Goal: Check status: Check status

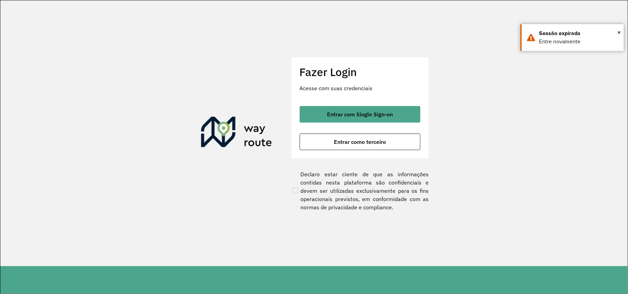
click at [329, 133] on div "Entrar com Single Sign-on Entrar como terceiro" at bounding box center [359, 128] width 121 height 44
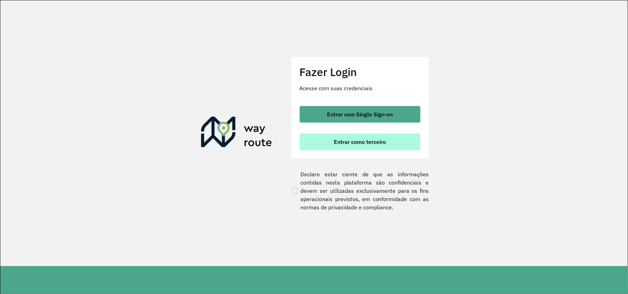
click at [360, 140] on span "Entrar como terceiro" at bounding box center [360, 142] width 52 height 6
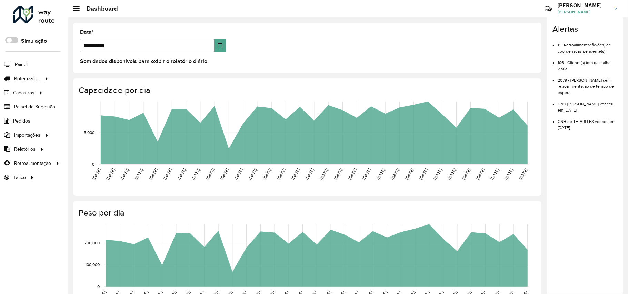
click at [86, 70] on div "**********" at bounding box center [307, 48] width 468 height 50
click at [91, 74] on link "Entregas" at bounding box center [115, 79] width 84 height 14
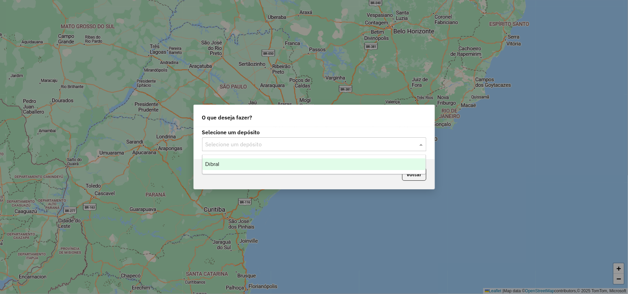
click at [304, 150] on div "Selecione um depósito" at bounding box center [314, 144] width 224 height 14
click at [302, 149] on div "Selecione um depósito" at bounding box center [314, 144] width 224 height 14
click at [290, 167] on div "Dibral" at bounding box center [313, 165] width 223 height 12
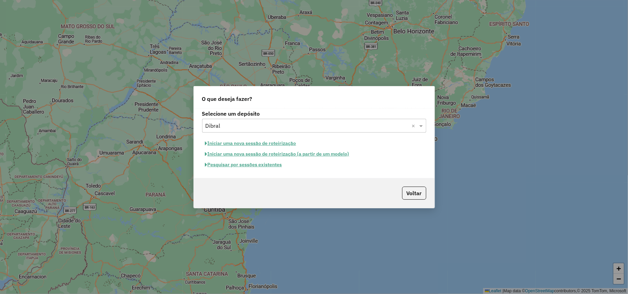
click at [252, 165] on button "Pesquisar por sessões existentes" at bounding box center [243, 165] width 83 height 11
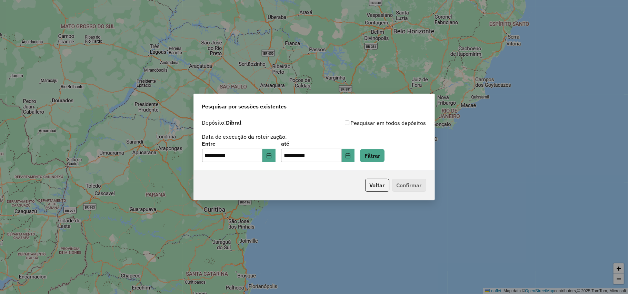
click at [280, 154] on div "**********" at bounding box center [314, 151] width 224 height 21
click at [271, 154] on icon "Choose Date" at bounding box center [268, 156] width 4 height 6
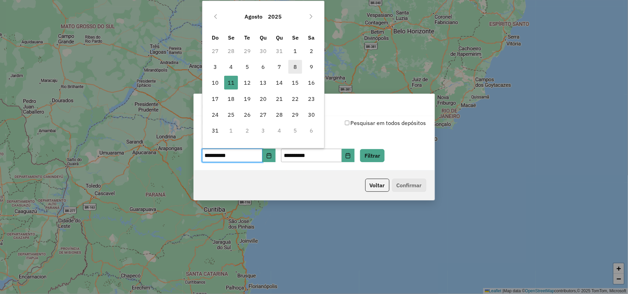
click at [298, 69] on span "8" at bounding box center [295, 67] width 14 height 14
type input "**********"
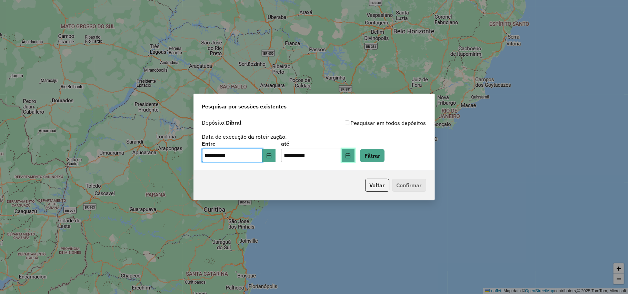
click at [350, 156] on icon "Choose Date" at bounding box center [348, 156] width 6 height 6
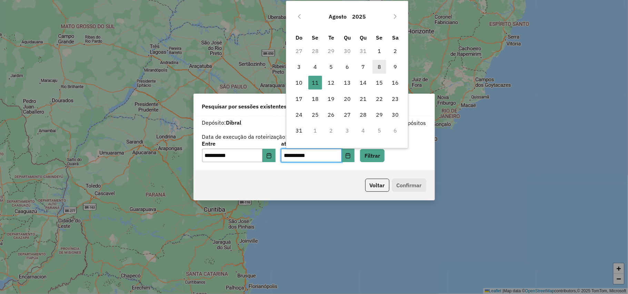
drag, startPoint x: 376, startPoint y: 64, endPoint x: 383, endPoint y: 129, distance: 65.1
click at [377, 64] on span "8" at bounding box center [379, 67] width 14 height 14
type input "**********"
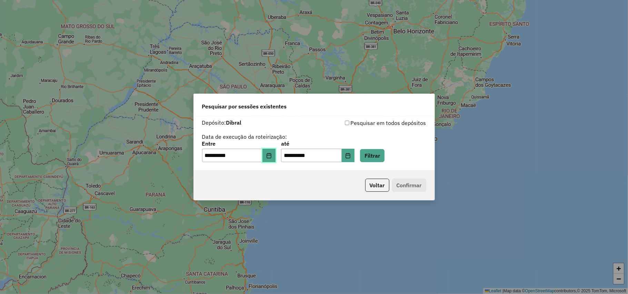
click at [269, 157] on button "Choose Date" at bounding box center [268, 156] width 13 height 14
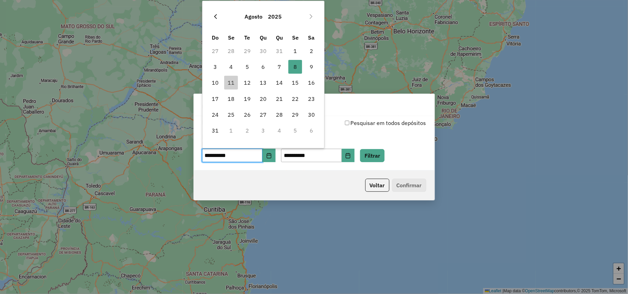
click at [217, 14] on icon "Previous Month" at bounding box center [216, 17] width 6 height 6
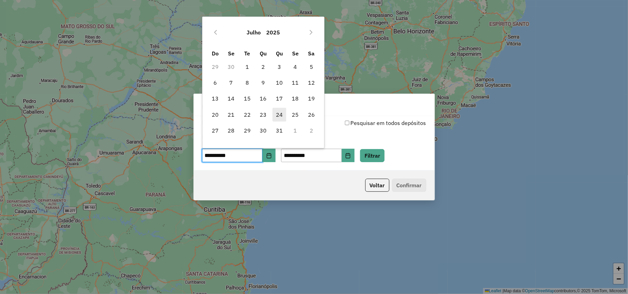
click at [281, 112] on span "24" at bounding box center [279, 115] width 14 height 14
type input "**********"
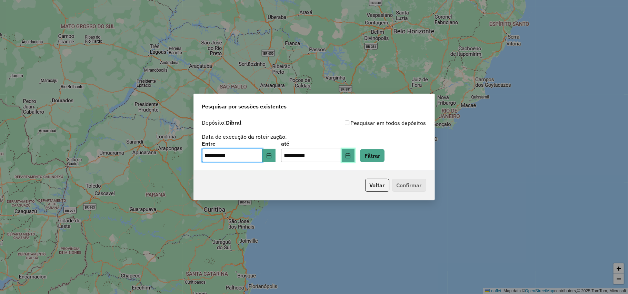
click at [350, 153] on icon "Choose Date" at bounding box center [348, 156] width 6 height 6
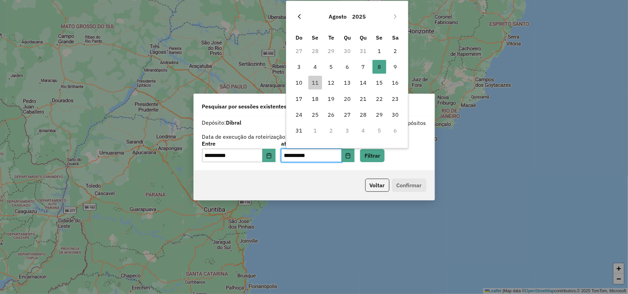
click at [301, 20] on button "Previous Month" at bounding box center [299, 16] width 11 height 11
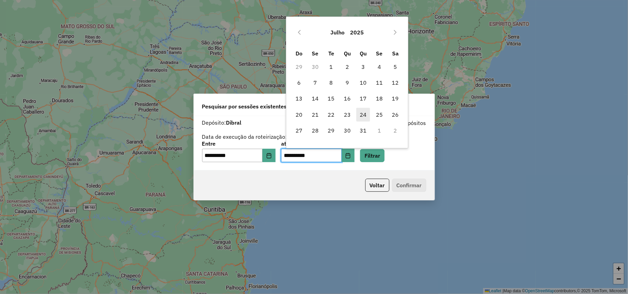
click at [361, 115] on span "24" at bounding box center [363, 115] width 14 height 14
type input "**********"
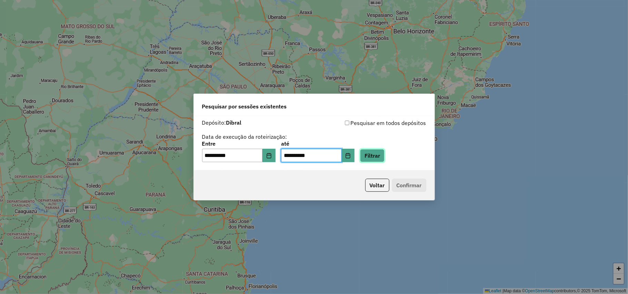
click at [383, 160] on button "Filtrar" at bounding box center [372, 155] width 24 height 13
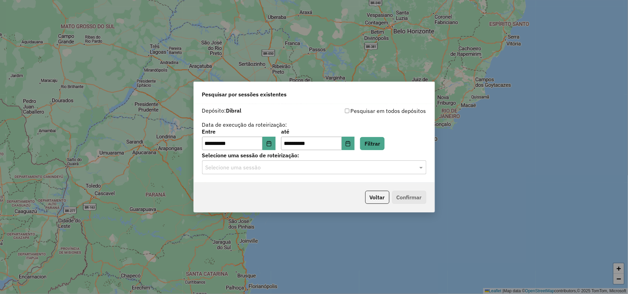
click at [400, 174] on div "Selecione uma sessão" at bounding box center [314, 168] width 224 height 14
click at [389, 170] on input "text" at bounding box center [306, 168] width 203 height 8
click at [390, 190] on div "969464 - [DATE] 17:49" at bounding box center [313, 188] width 223 height 12
click at [406, 198] on button "Confirmar" at bounding box center [409, 197] width 34 height 13
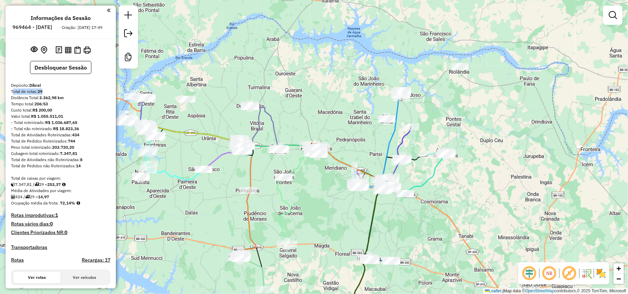
drag, startPoint x: 11, startPoint y: 99, endPoint x: 59, endPoint y: 99, distance: 47.9
click at [59, 95] on div "Total de rotas: 29" at bounding box center [60, 92] width 99 height 6
click at [77, 95] on div "Total de rotas: 29" at bounding box center [60, 92] width 99 height 6
drag, startPoint x: 72, startPoint y: 107, endPoint x: 34, endPoint y: 109, distance: 38.0
click at [34, 107] on div "Tempo total: 206:53" at bounding box center [60, 104] width 99 height 6
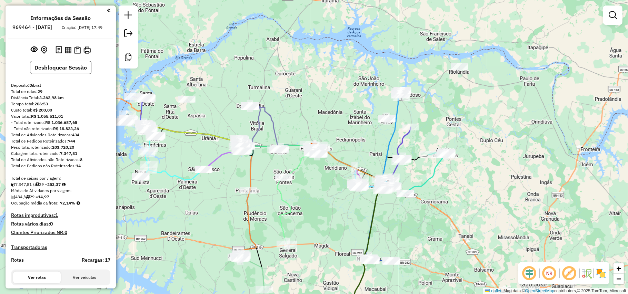
click at [63, 107] on div "Tempo total: 206:53" at bounding box center [60, 104] width 99 height 6
drag, startPoint x: 57, startPoint y: 108, endPoint x: 44, endPoint y: 109, distance: 12.1
click at [44, 107] on div "Tempo total: 206:53" at bounding box center [60, 104] width 99 height 6
click at [63, 113] on div "Custo total: R$ 200,00" at bounding box center [60, 110] width 99 height 6
drag, startPoint x: 60, startPoint y: 117, endPoint x: 16, endPoint y: 119, distance: 44.1
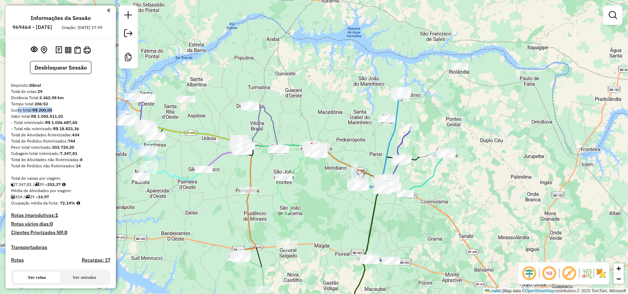
click at [16, 113] on div "Custo total: R$ 200,00" at bounding box center [60, 110] width 99 height 6
click at [70, 120] on div "Valor total: R$ 1.055.511,01" at bounding box center [60, 116] width 99 height 6
drag, startPoint x: 79, startPoint y: 121, endPoint x: 32, endPoint y: 121, distance: 46.2
click at [32, 120] on div "Valor total: R$ 1.055.511,01" at bounding box center [60, 116] width 99 height 6
click at [80, 126] on div "- Total roteirizado: R$ 1.036.687,65" at bounding box center [60, 123] width 99 height 6
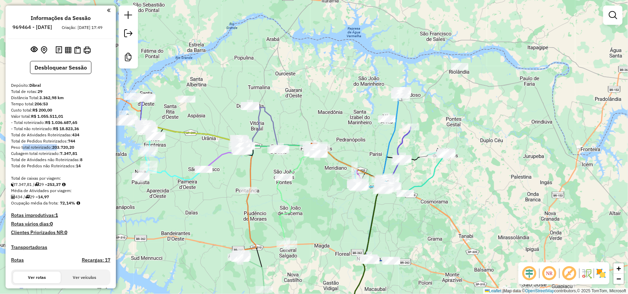
drag, startPoint x: 21, startPoint y: 154, endPoint x: 70, endPoint y: 153, distance: 49.6
click at [61, 151] on div "Peso total roteirizado: 203.720,20" at bounding box center [60, 147] width 99 height 6
click at [81, 151] on div "Peso total roteirizado: 203.720,20" at bounding box center [60, 147] width 99 height 6
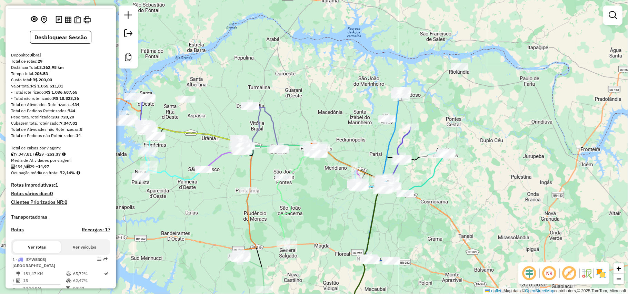
scroll to position [46, 0]
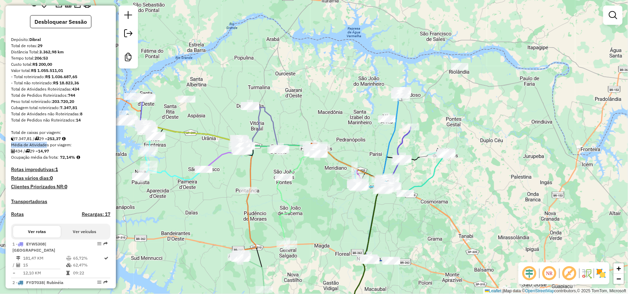
drag, startPoint x: 76, startPoint y: 145, endPoint x: 45, endPoint y: 148, distance: 30.4
click at [76, 148] on div "Média de Atividades por viagem:" at bounding box center [60, 145] width 99 height 6
drag, startPoint x: 75, startPoint y: 156, endPoint x: 43, endPoint y: 156, distance: 32.0
click at [43, 154] on div "434 / 29 = 14,97" at bounding box center [60, 151] width 99 height 6
